Goal: Check status: Check status

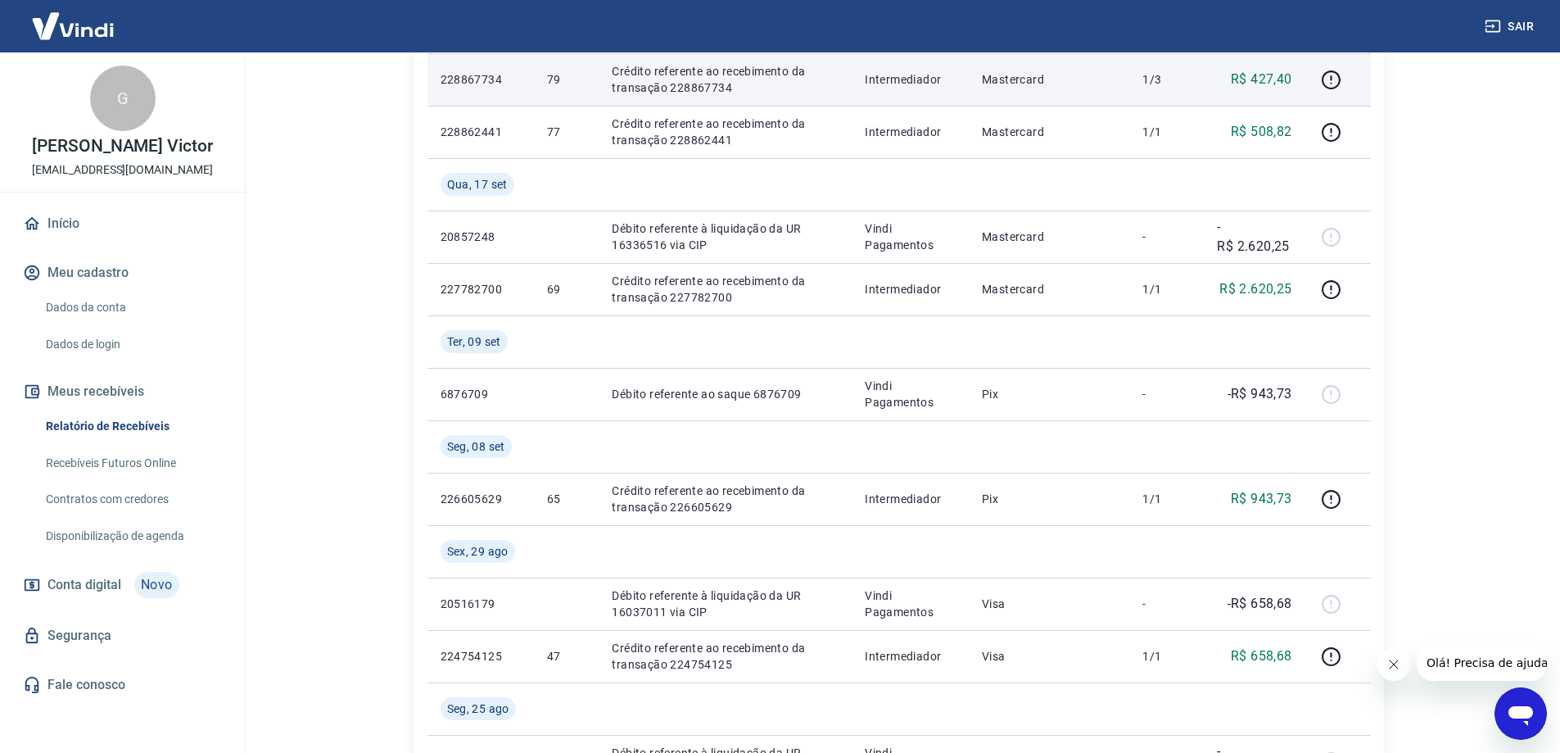
scroll to position [573, 0]
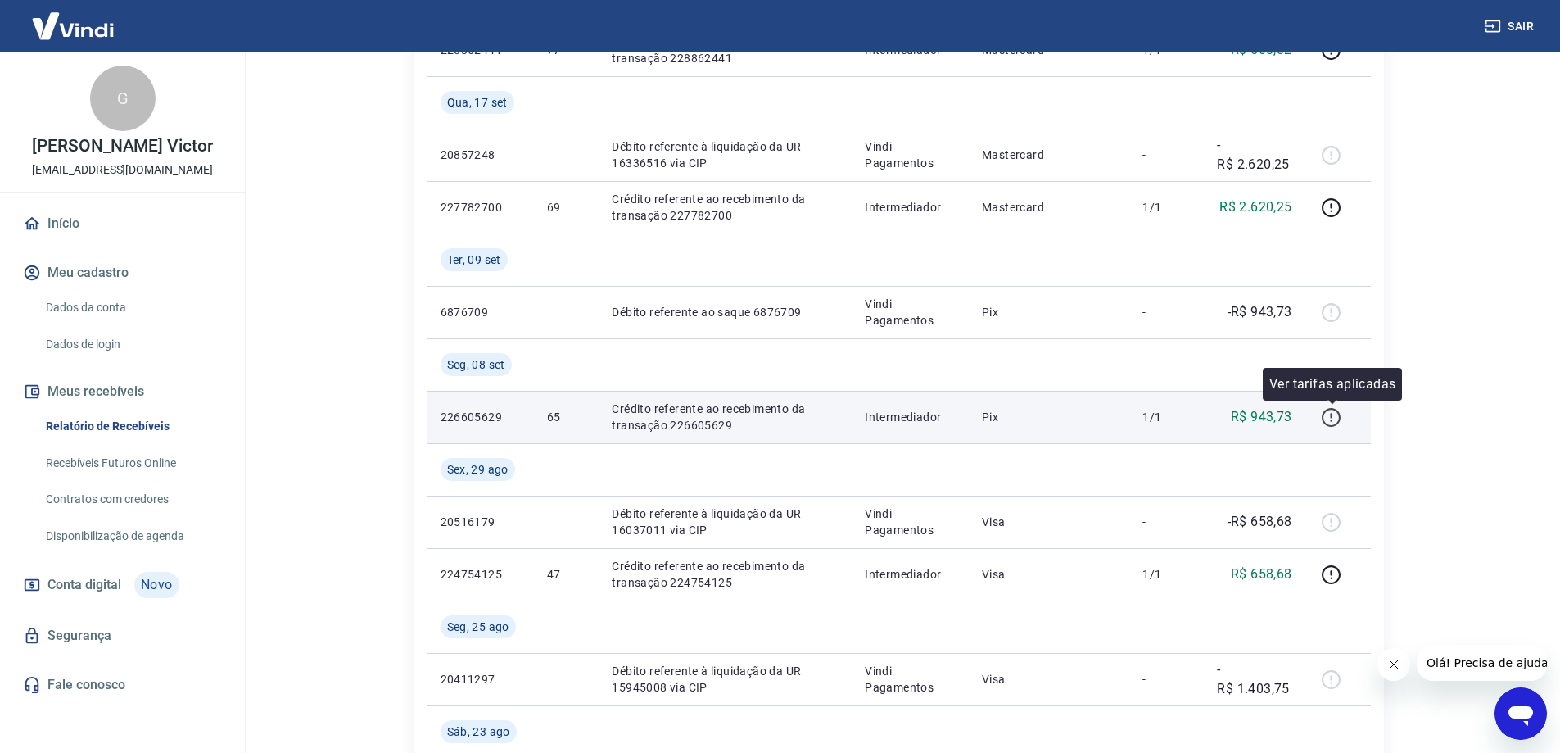
click at [1327, 415] on icon "button" at bounding box center [1331, 417] width 20 height 20
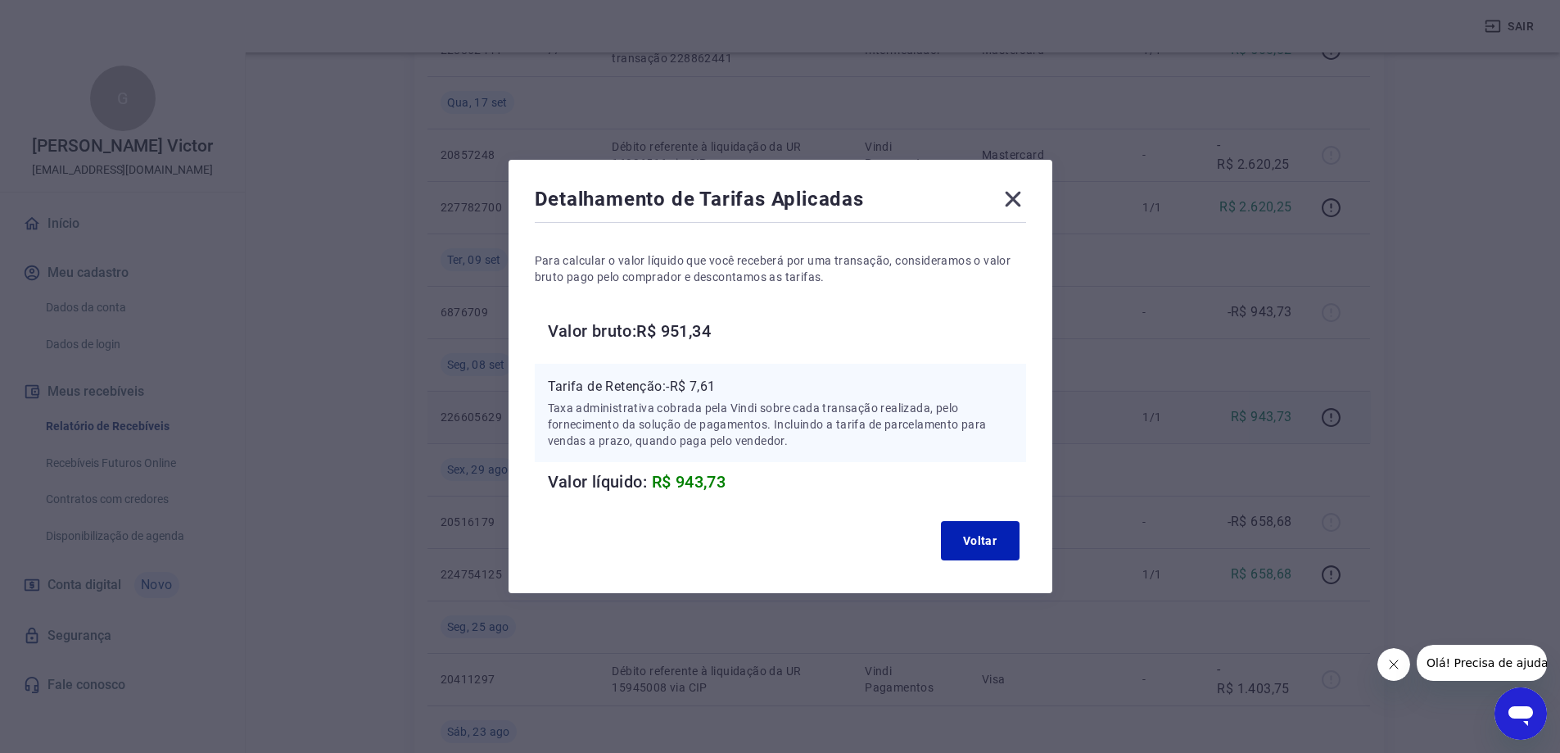
click at [1024, 201] on icon at bounding box center [1013, 199] width 26 height 26
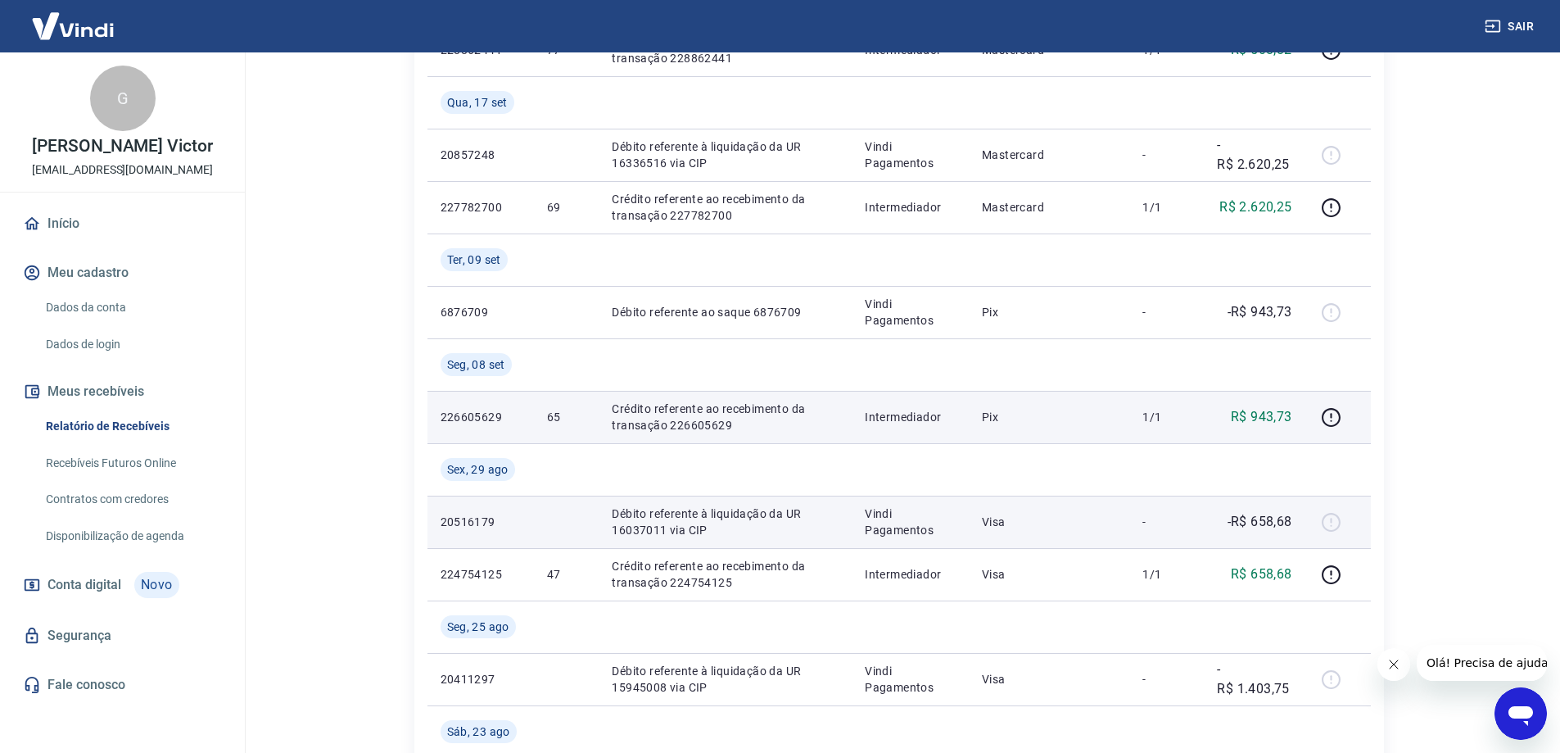
scroll to position [491, 0]
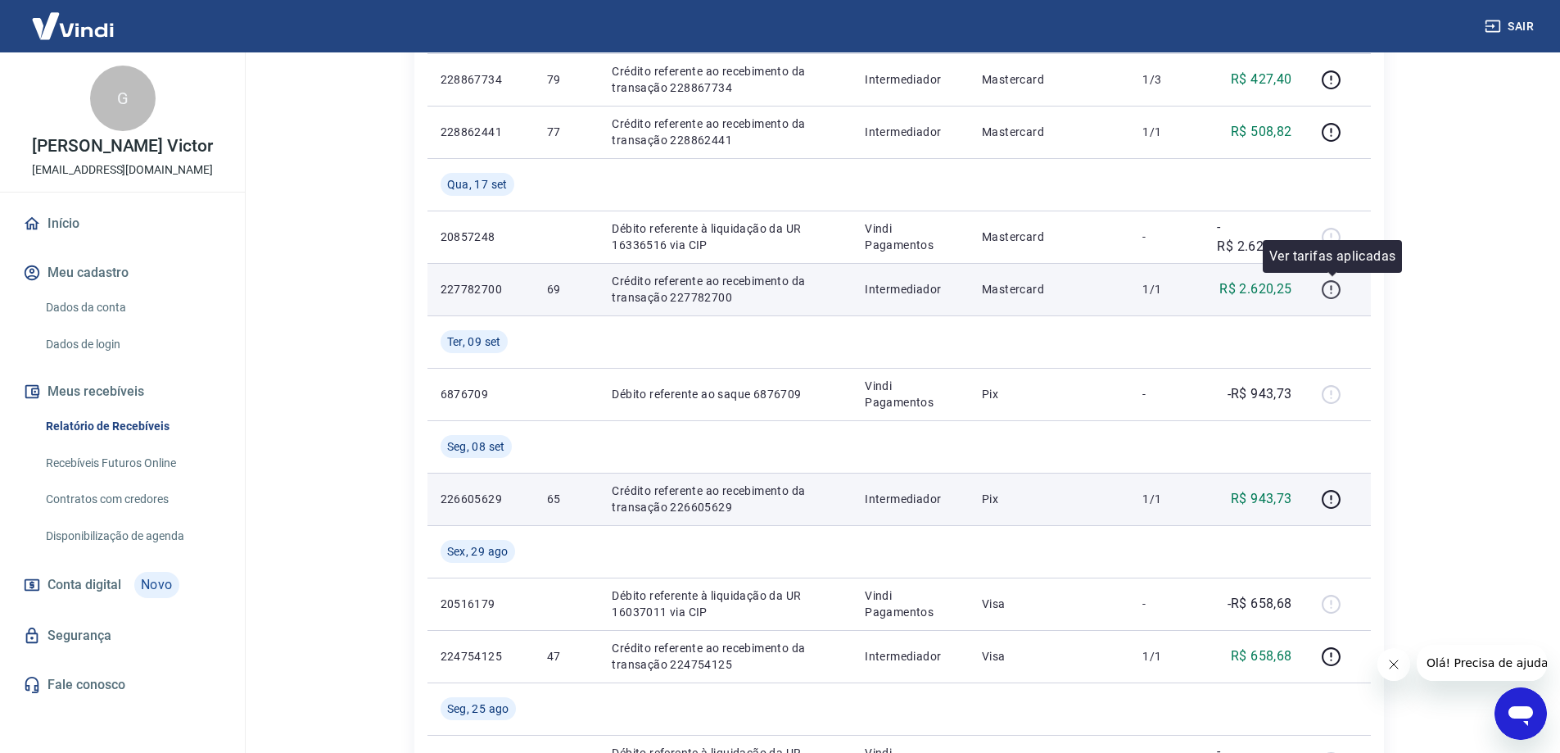
click at [1336, 290] on icon "button" at bounding box center [1331, 289] width 20 height 20
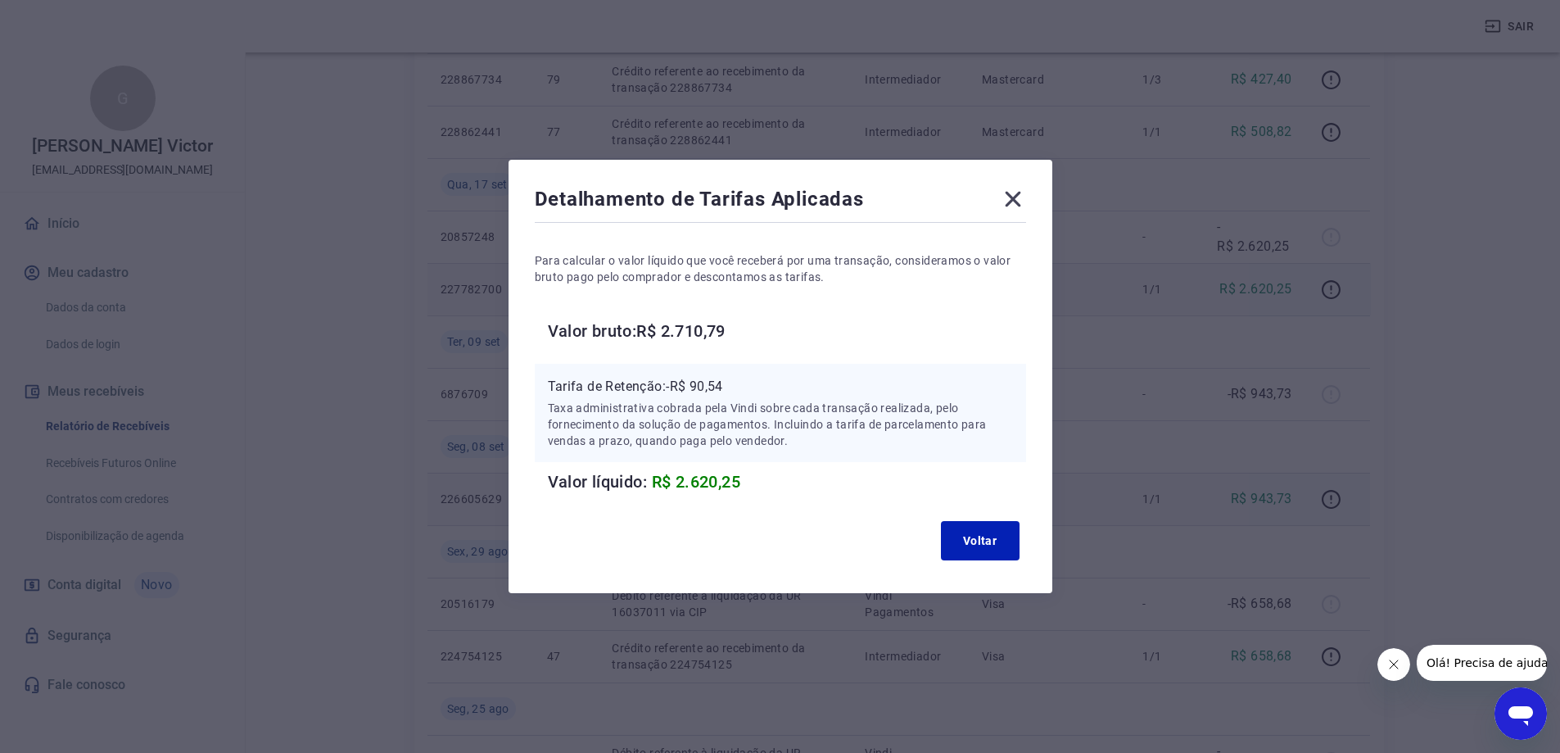
click at [1022, 200] on icon at bounding box center [1013, 199] width 26 height 26
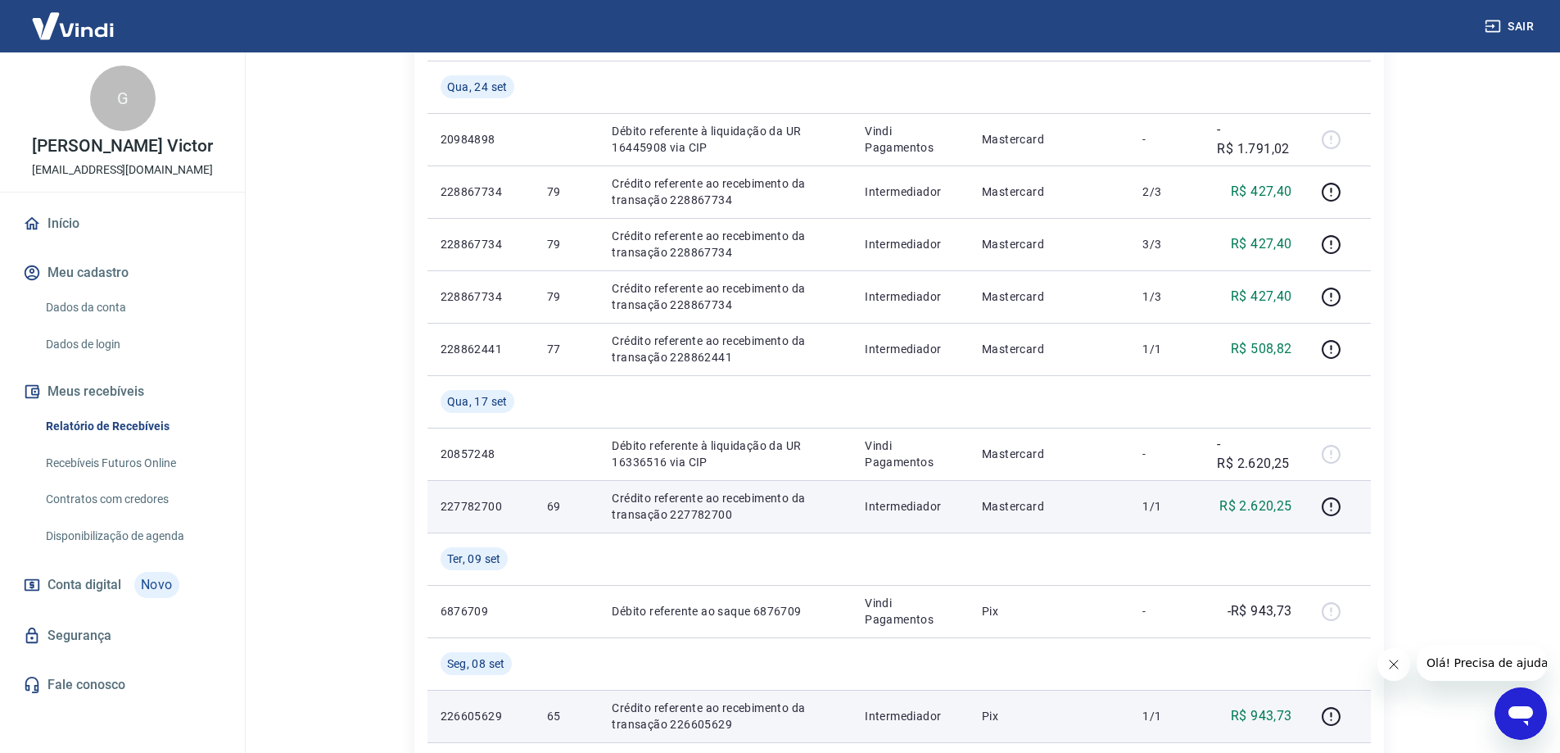
scroll to position [246, 0]
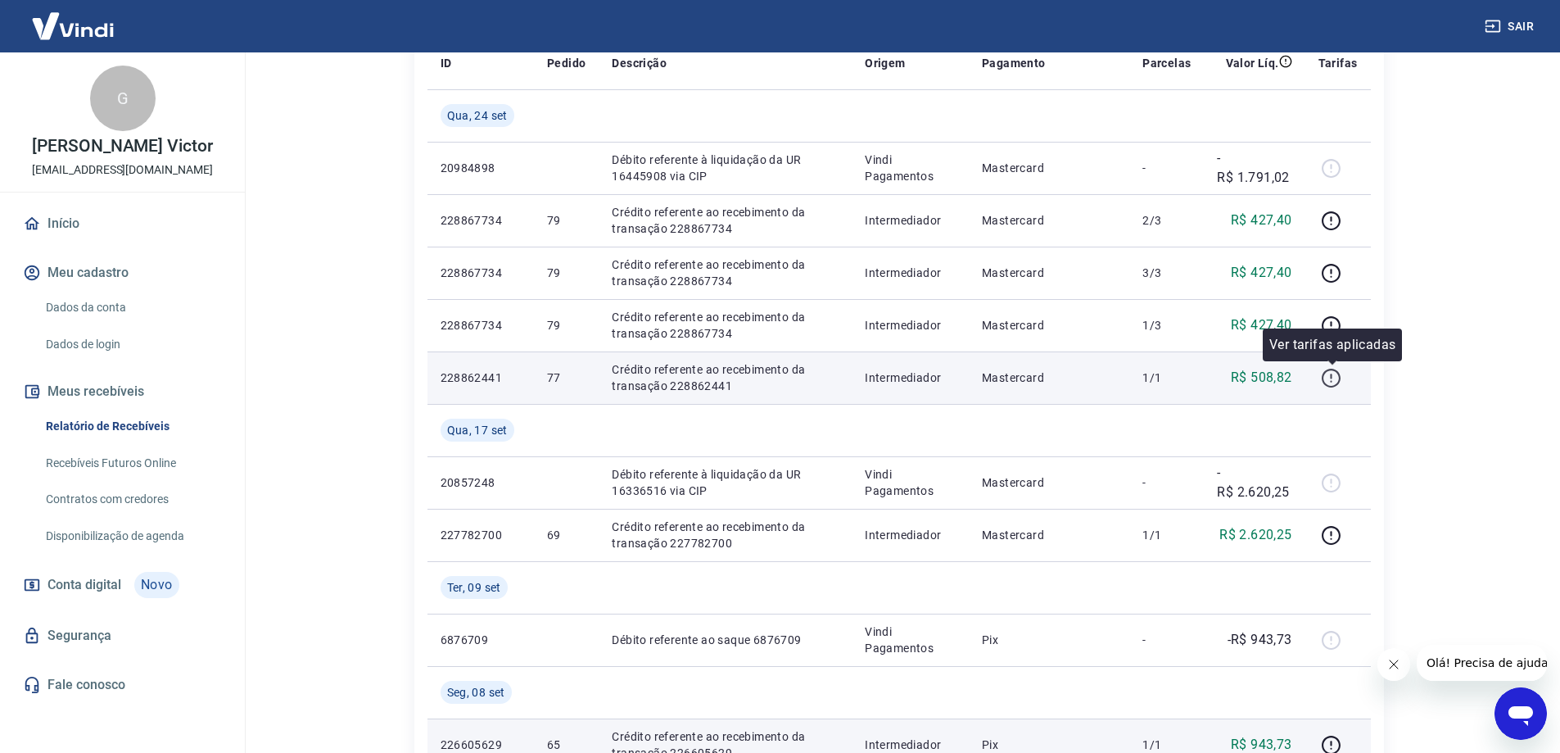
click at [1334, 379] on icon "button" at bounding box center [1331, 378] width 20 height 20
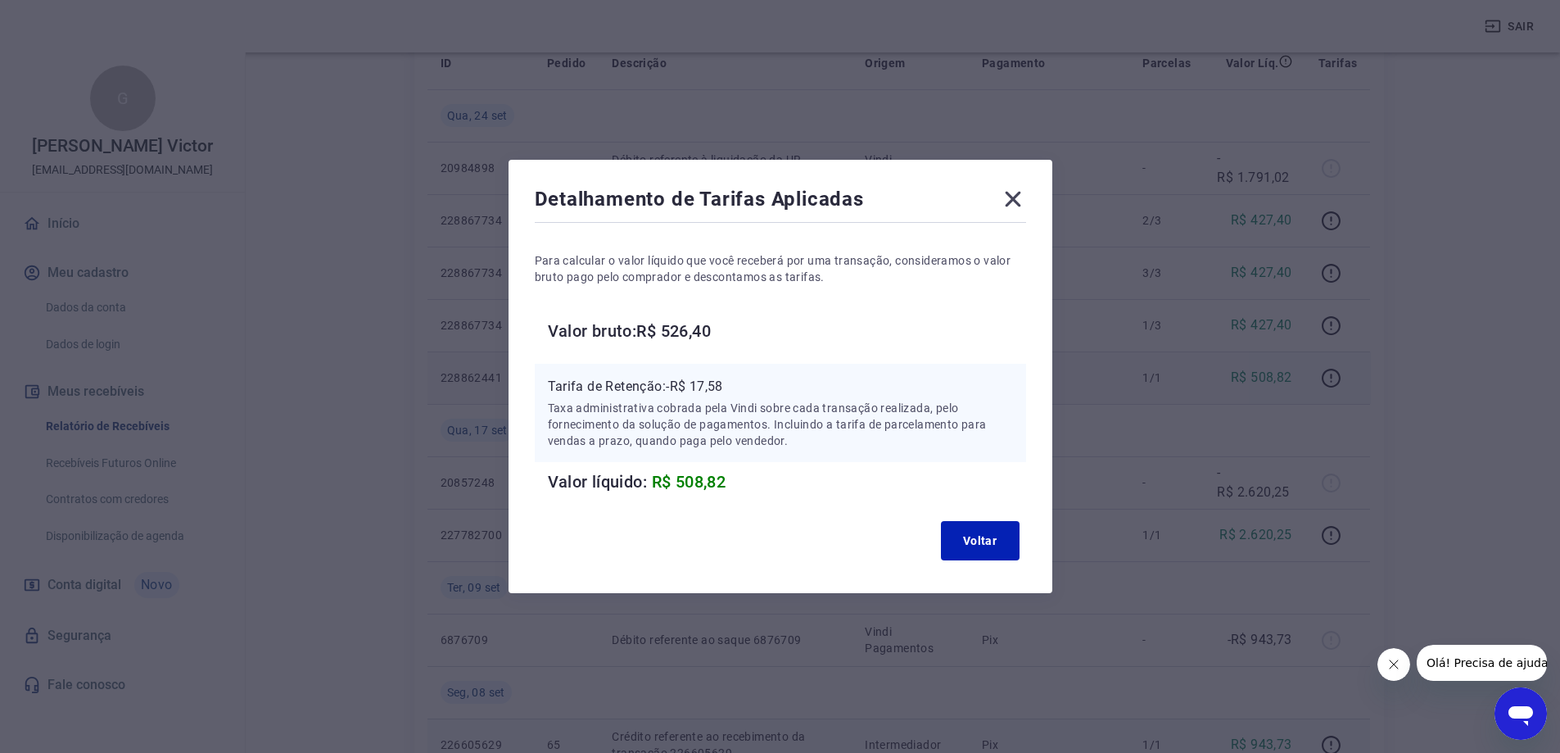
click at [1011, 194] on icon at bounding box center [1013, 199] width 26 height 26
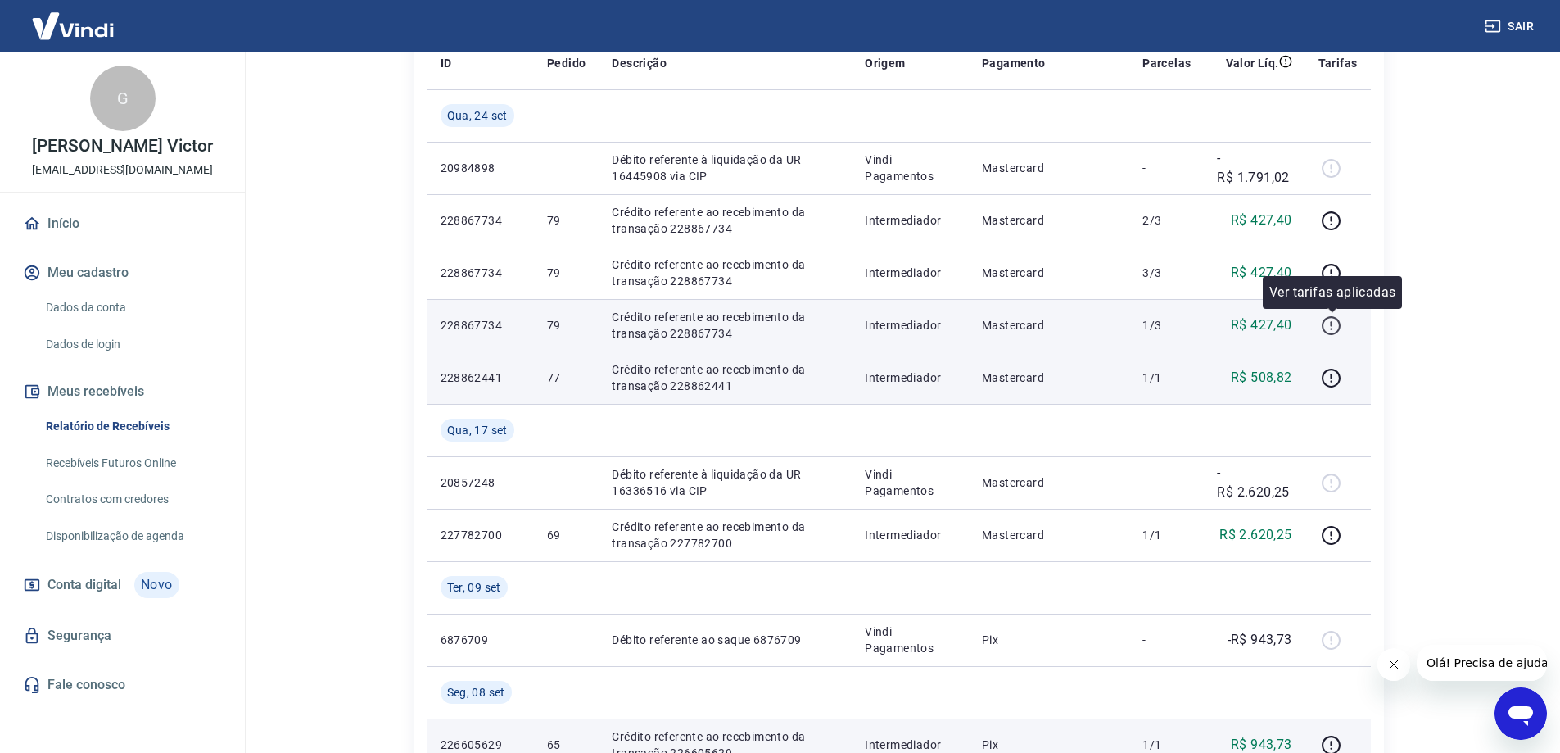
click at [1331, 325] on icon "button" at bounding box center [1331, 325] width 20 height 20
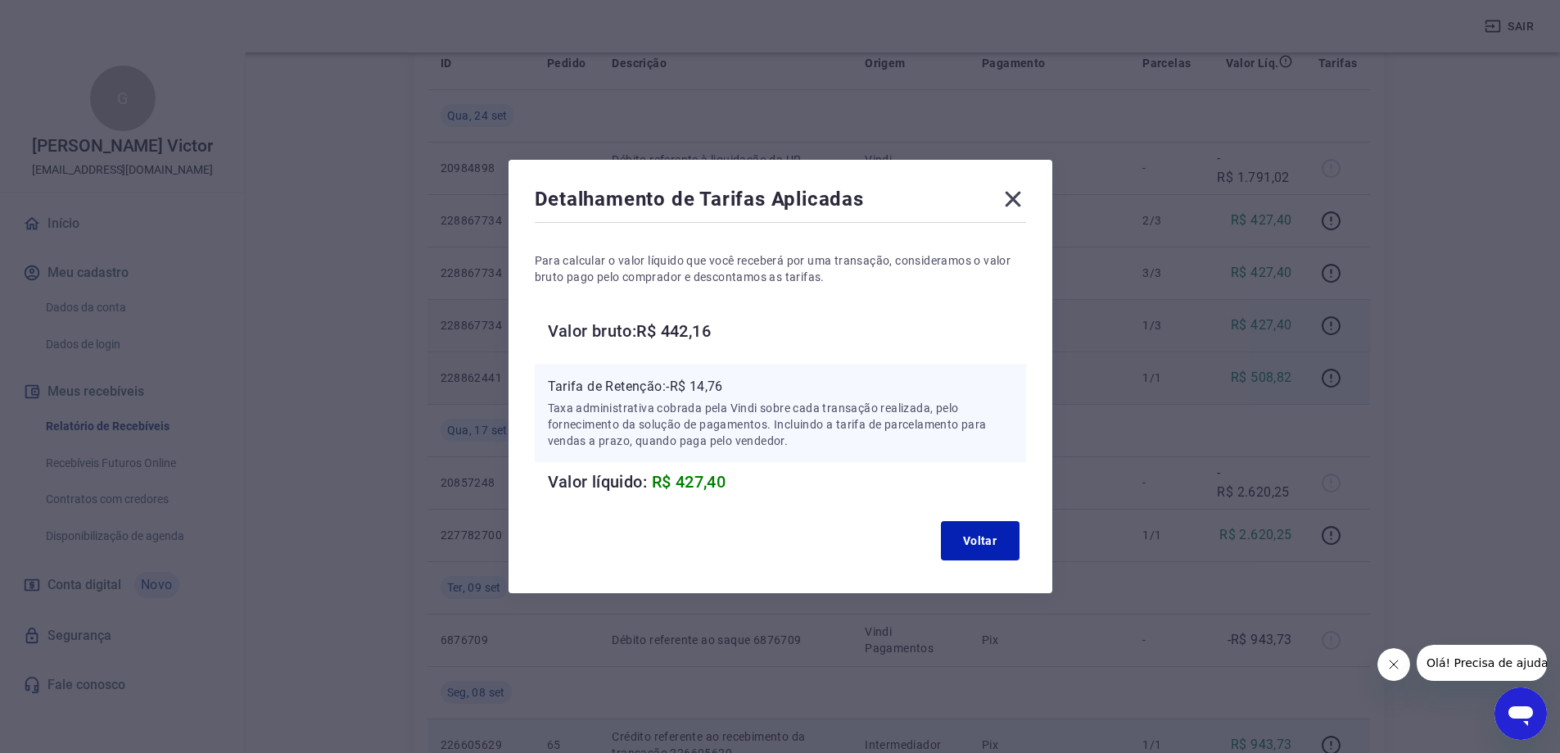
click at [1020, 196] on icon at bounding box center [1013, 200] width 16 height 16
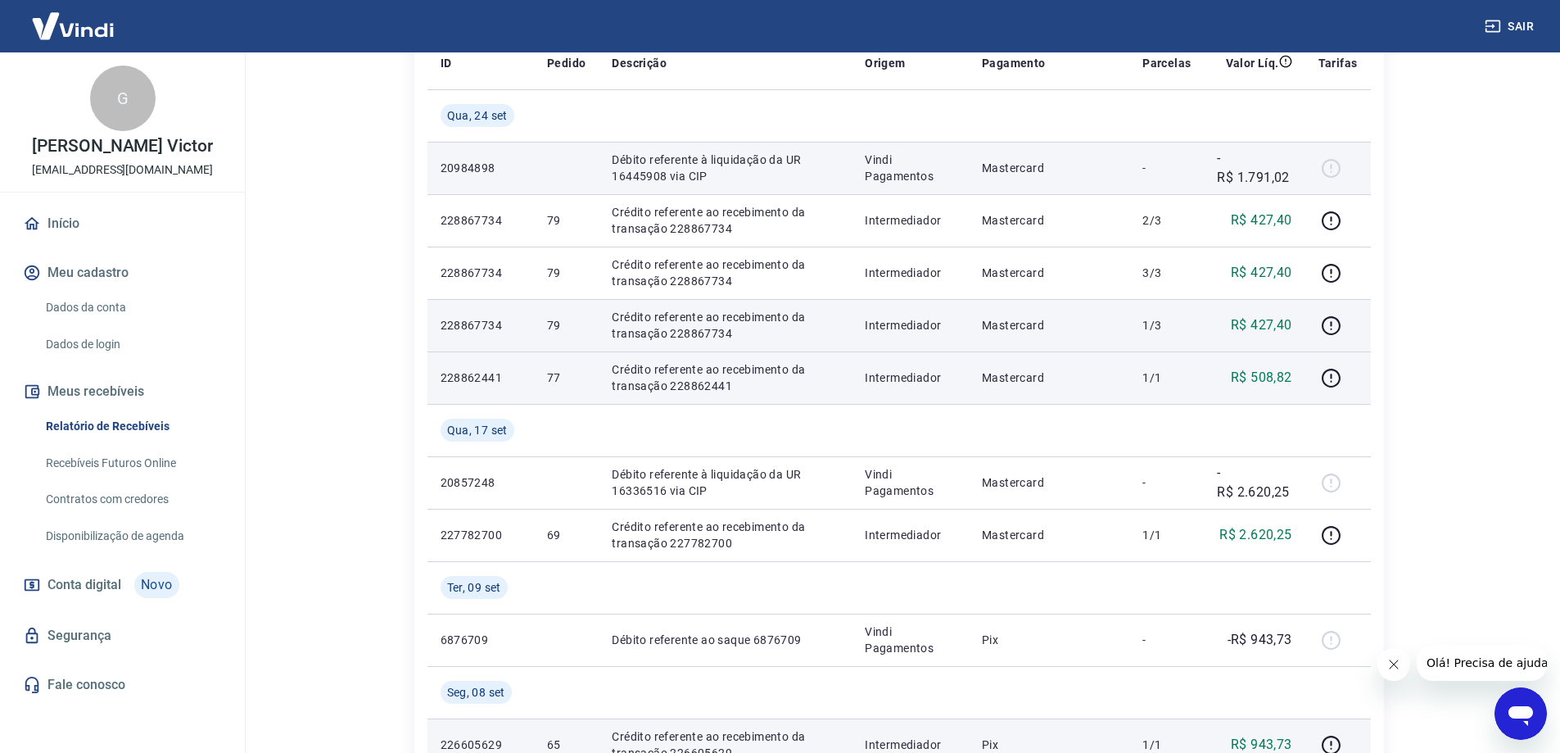
scroll to position [164, 0]
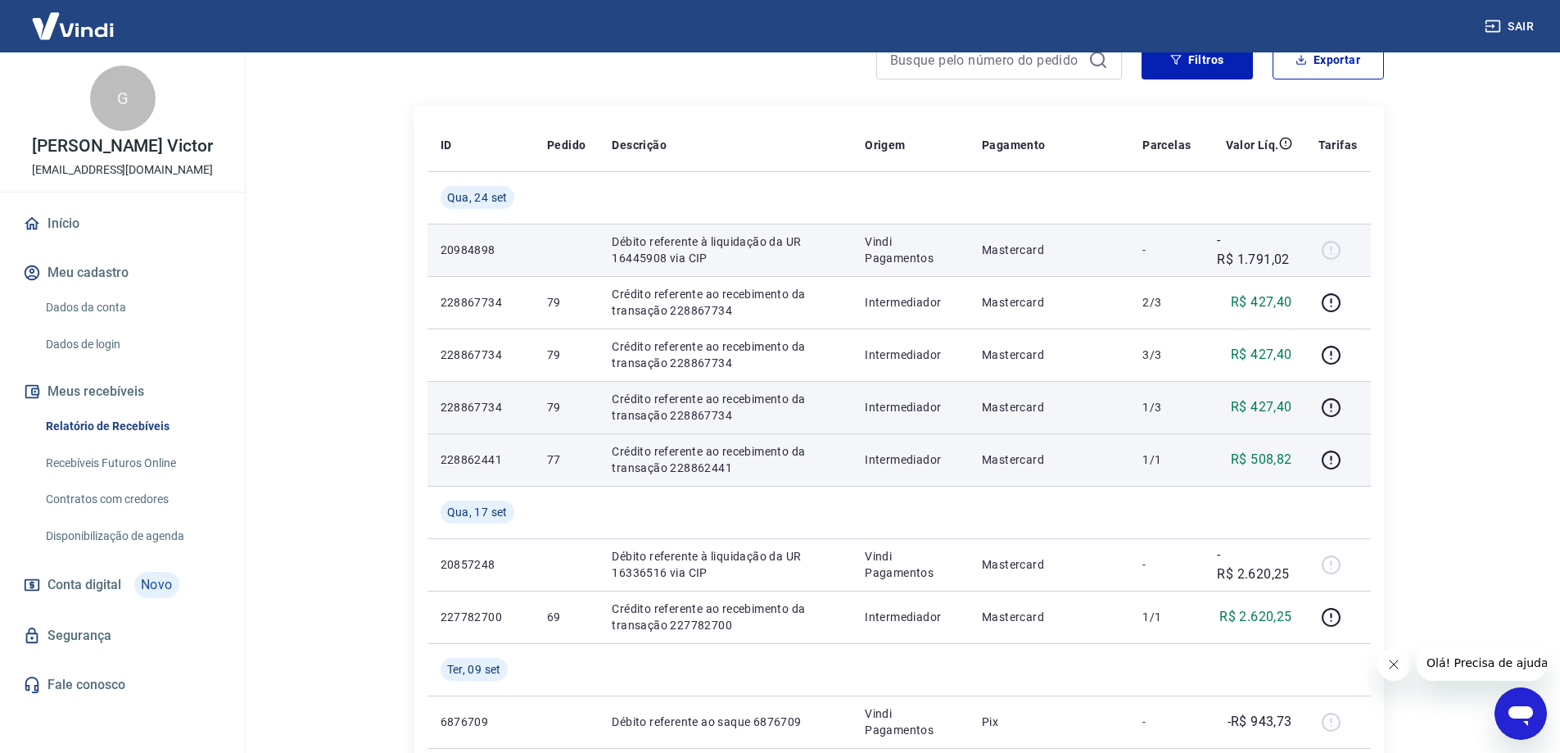
click at [1331, 251] on div at bounding box center [1337, 250] width 39 height 26
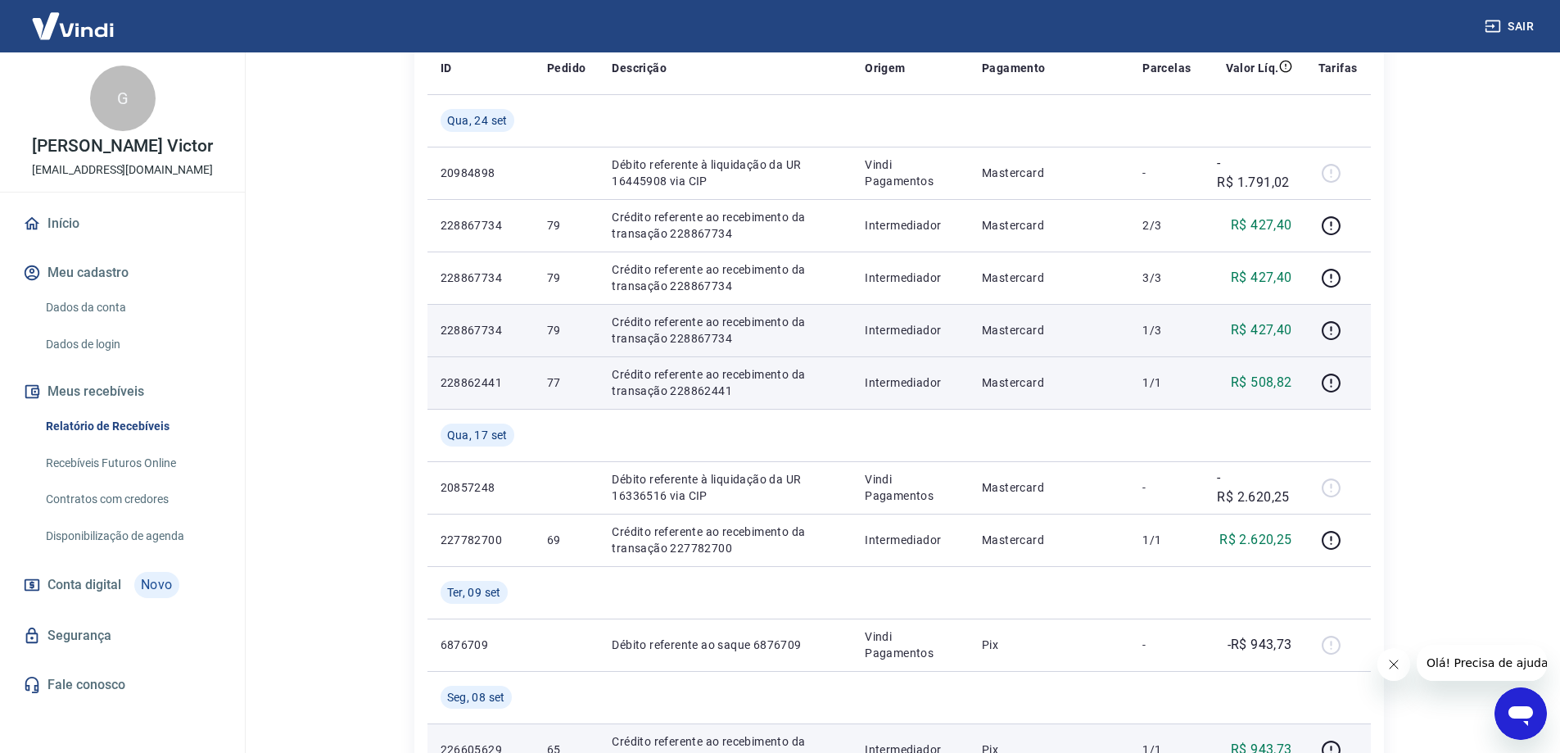
scroll to position [246, 0]
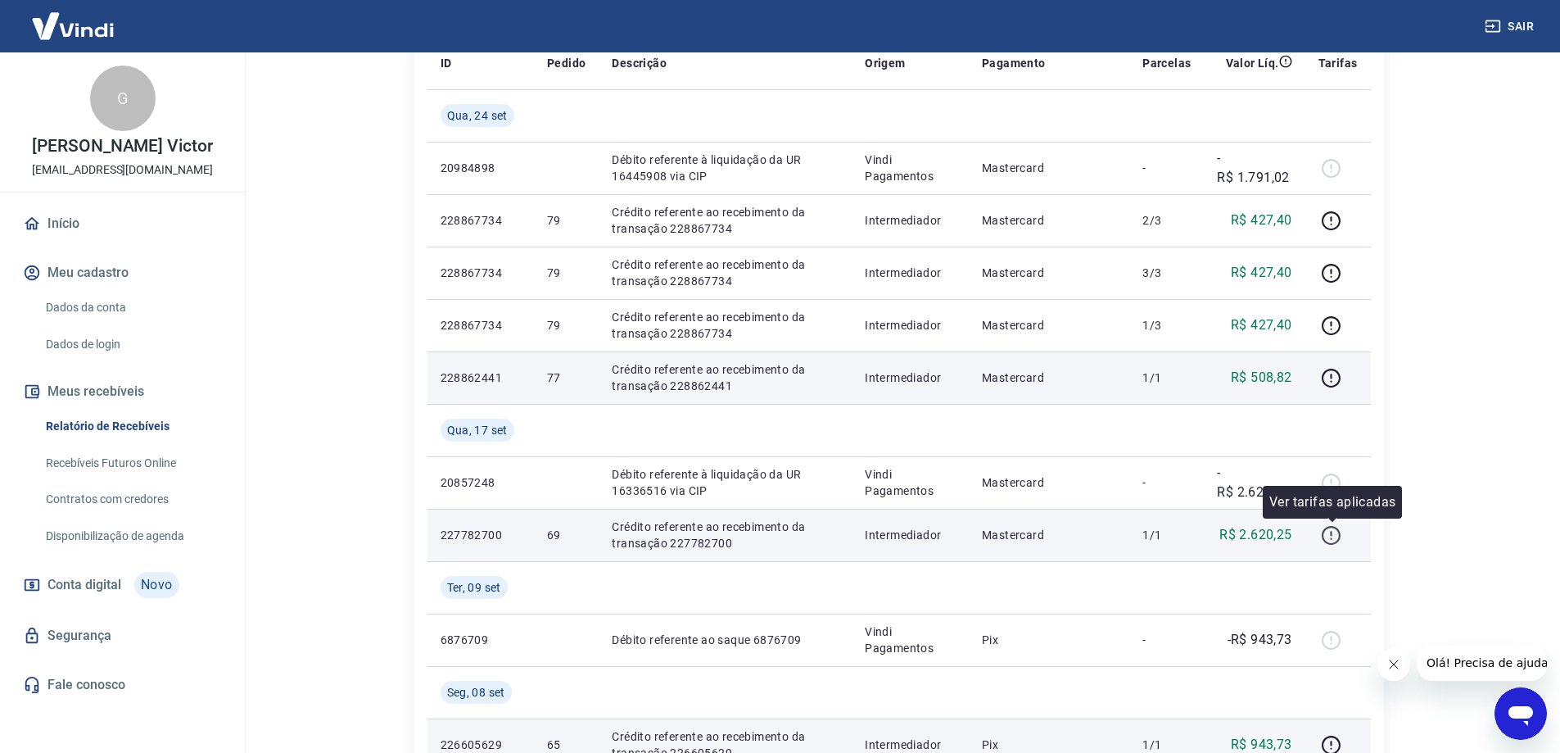
click at [1333, 541] on icon "button" at bounding box center [1331, 535] width 20 height 20
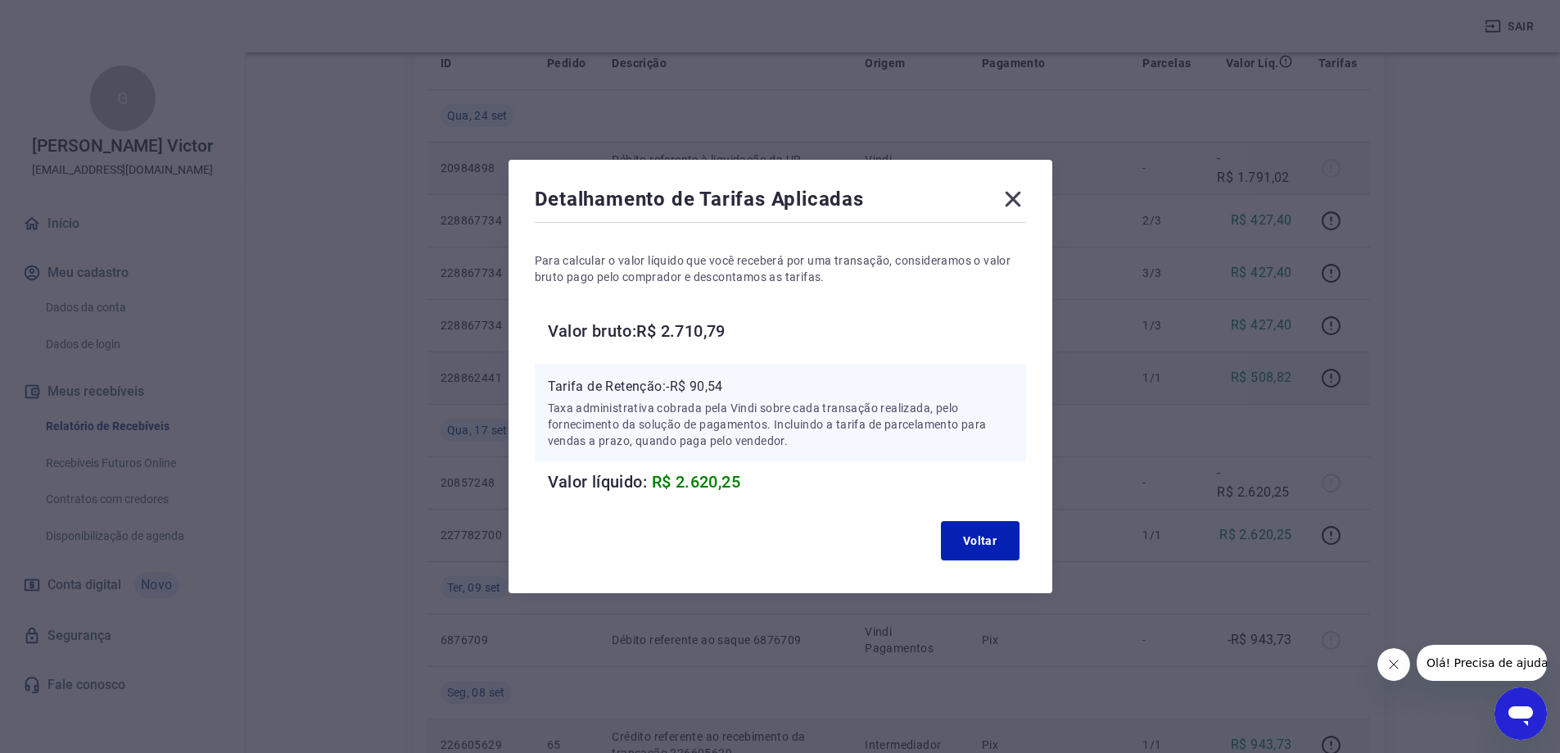
click at [1014, 188] on icon at bounding box center [1013, 199] width 26 height 26
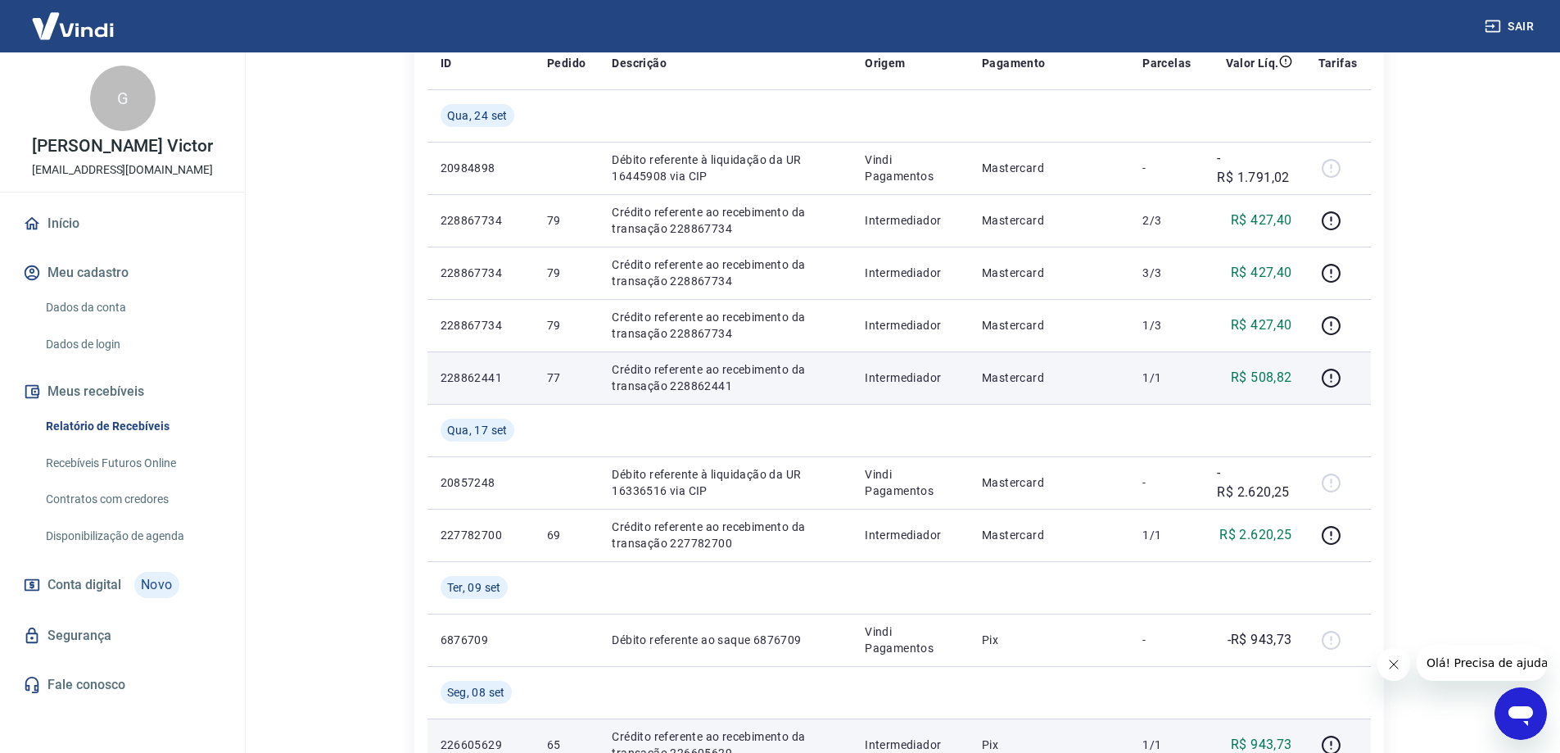
click at [1517, 19] on button "Sair" at bounding box center [1510, 26] width 59 height 30
